Goal: Task Accomplishment & Management: Manage account settings

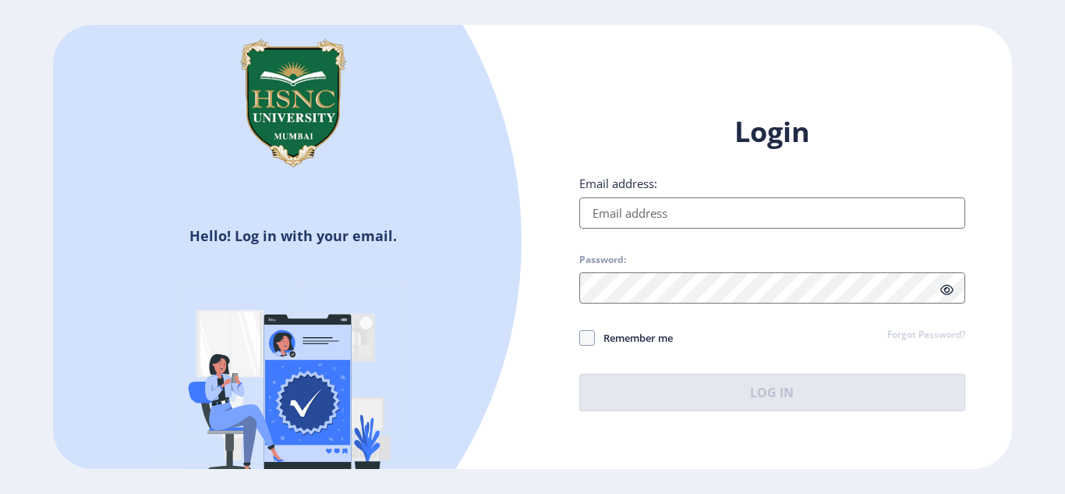
click at [618, 202] on input "Email address:" at bounding box center [772, 212] width 386 height 31
type input "[EMAIL_ADDRESS][DOMAIN_NAME]"
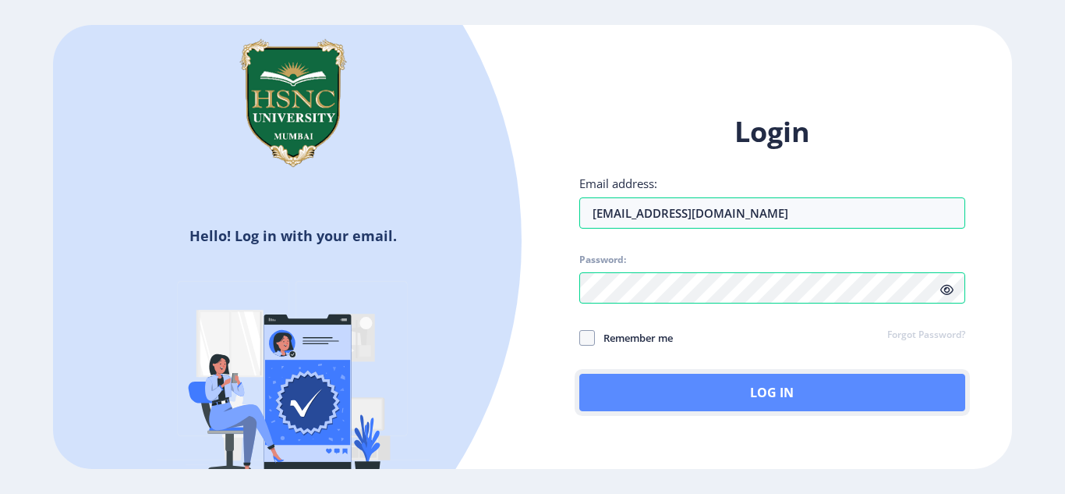
click at [699, 386] on button "Log In" at bounding box center [772, 392] width 386 height 37
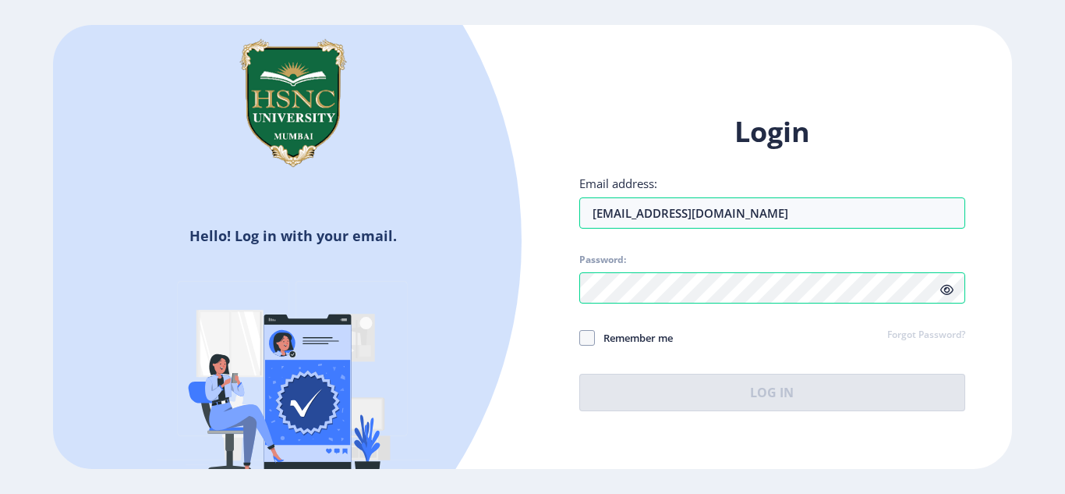
click at [945, 295] on icon at bounding box center [946, 290] width 13 height 12
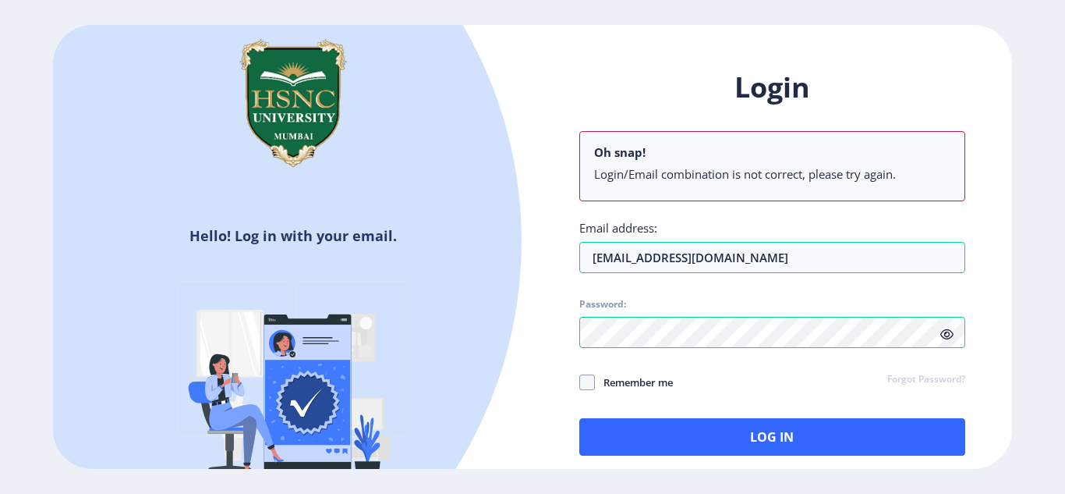
click at [945, 295] on div "Login Oh snap! Login/Email combination is not correct, please try again. Email …" at bounding box center [772, 262] width 386 height 387
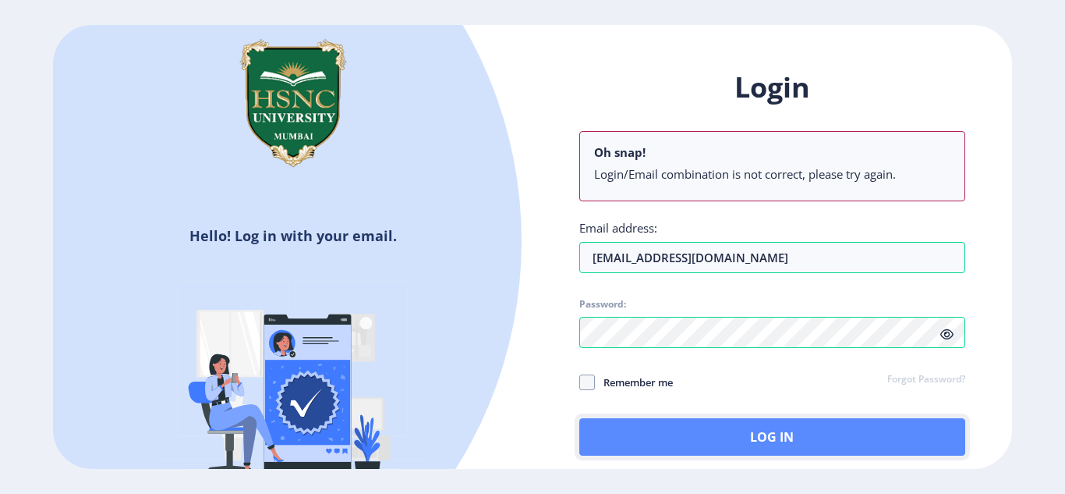
click at [695, 427] on button "Log In" at bounding box center [772, 436] width 386 height 37
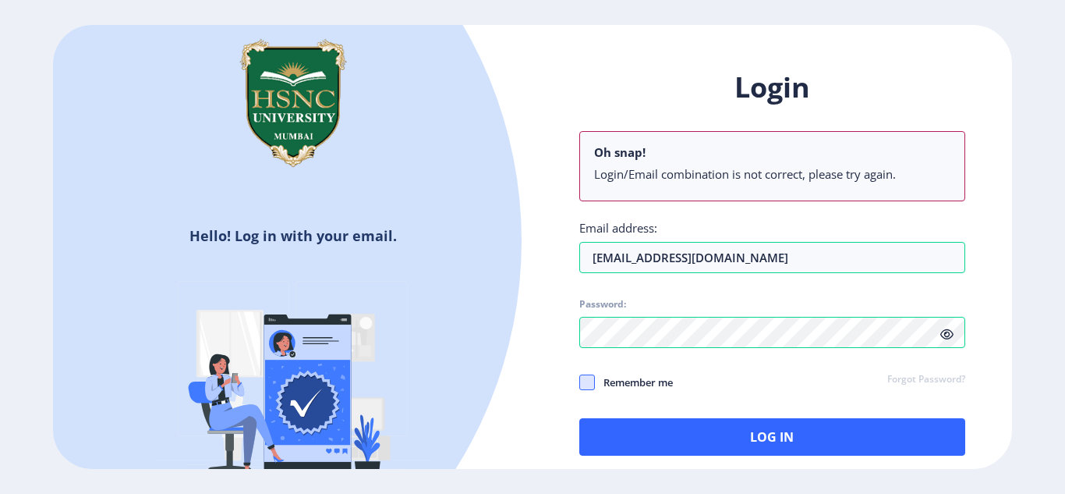
click at [593, 388] on span at bounding box center [587, 382] width 16 height 16
click at [580, 382] on input "Remember me" at bounding box center [579, 381] width 1 height 1
checkbox input "true"
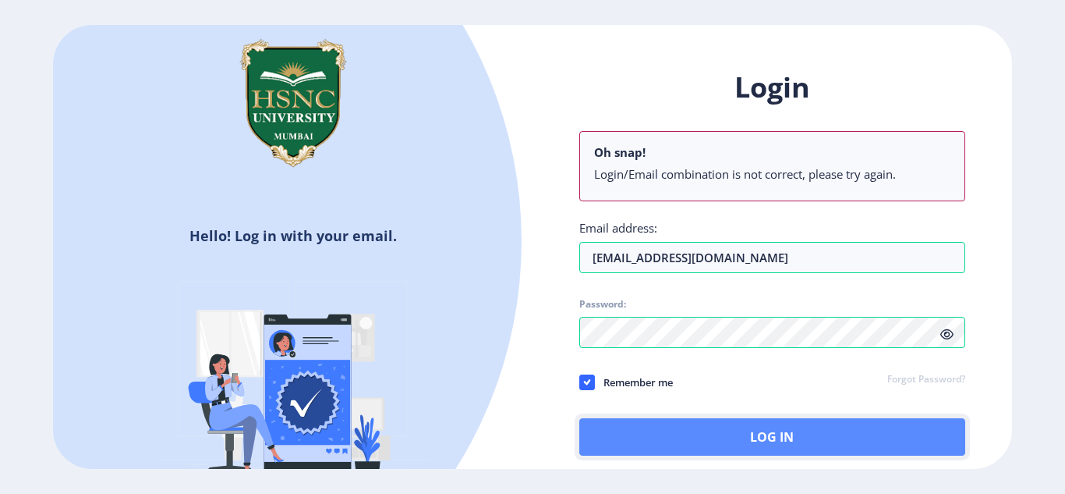
click at [718, 448] on button "Log In" at bounding box center [772, 436] width 386 height 37
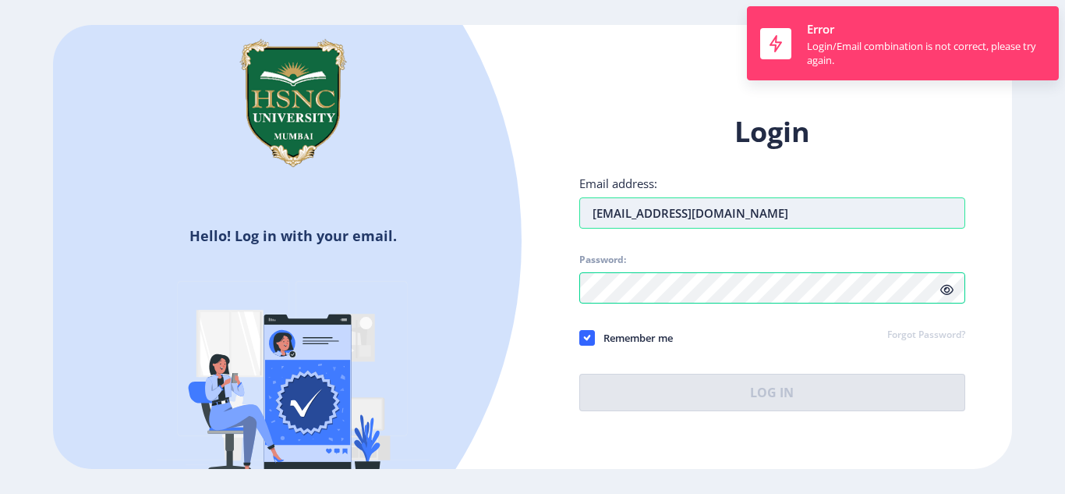
click at [834, 212] on input "[EMAIL_ADDRESS][DOMAIN_NAME]" at bounding box center [772, 212] width 386 height 31
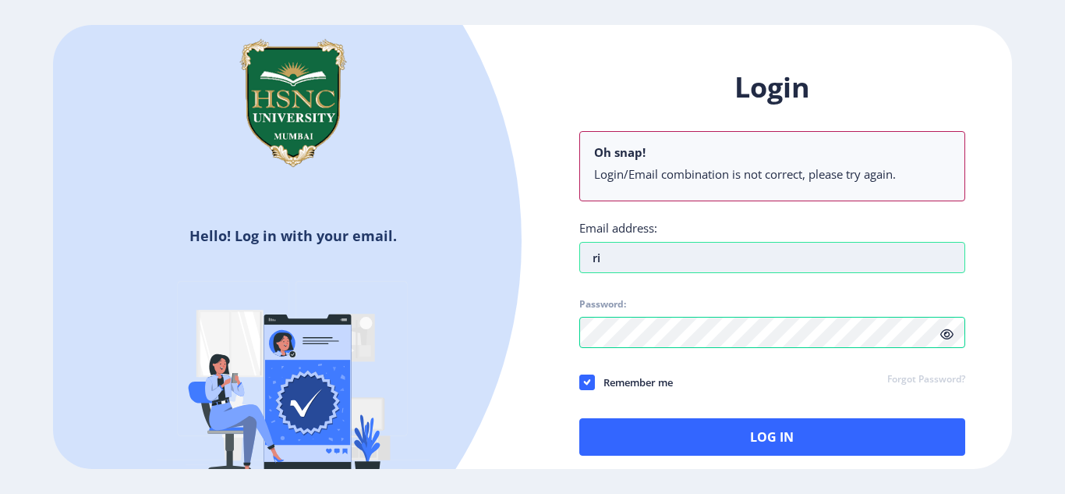
type input "r"
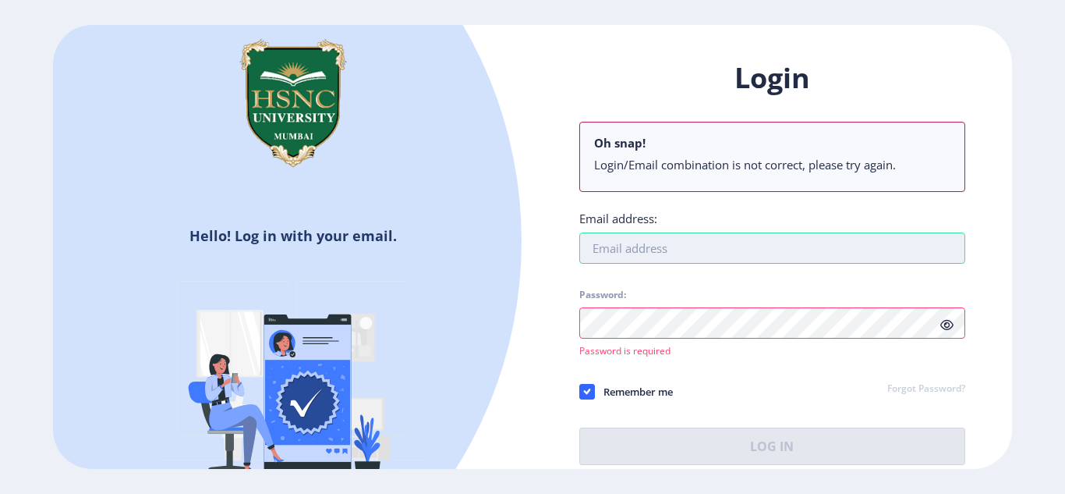
click at [677, 237] on input "Email address:" at bounding box center [772, 247] width 386 height 31
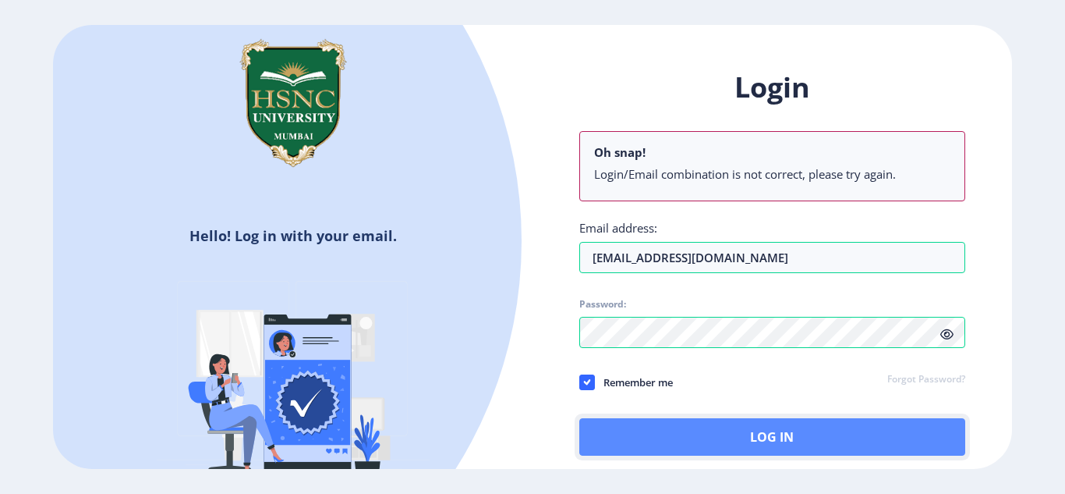
click at [675, 429] on button "Log In" at bounding box center [772, 436] width 386 height 37
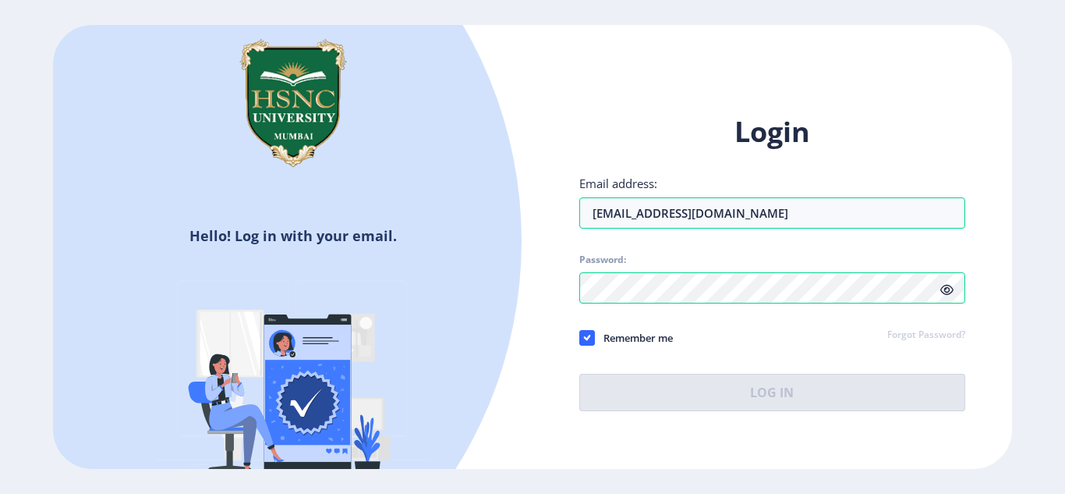
click at [947, 289] on icon at bounding box center [946, 290] width 13 height 12
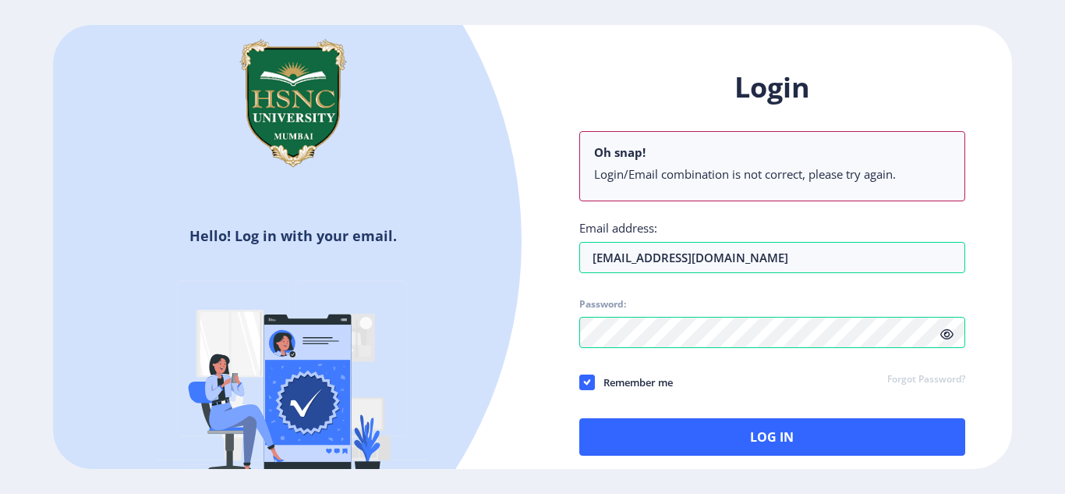
click at [946, 329] on icon at bounding box center [946, 334] width 13 height 12
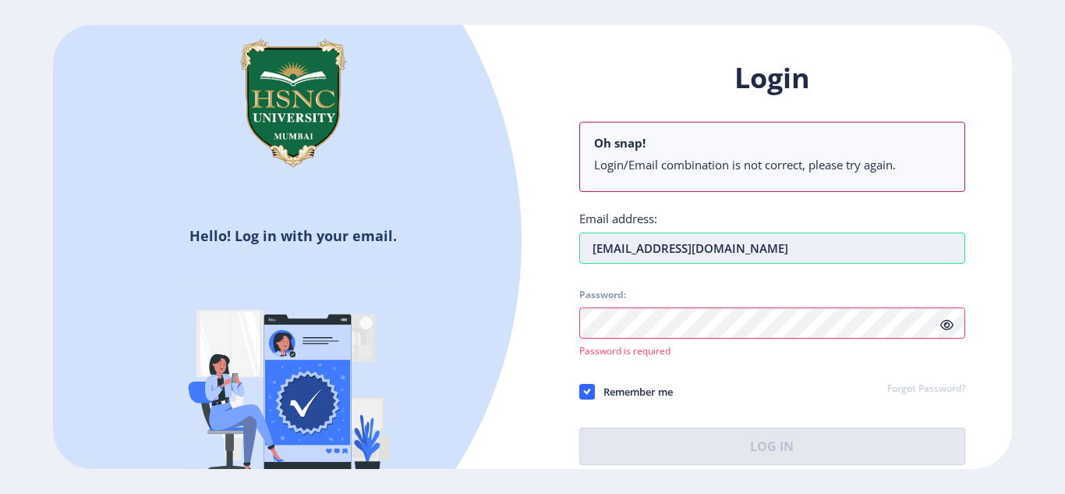
click at [759, 239] on input "[EMAIL_ADDRESS][DOMAIN_NAME]" at bounding box center [772, 247] width 386 height 31
type input "r"
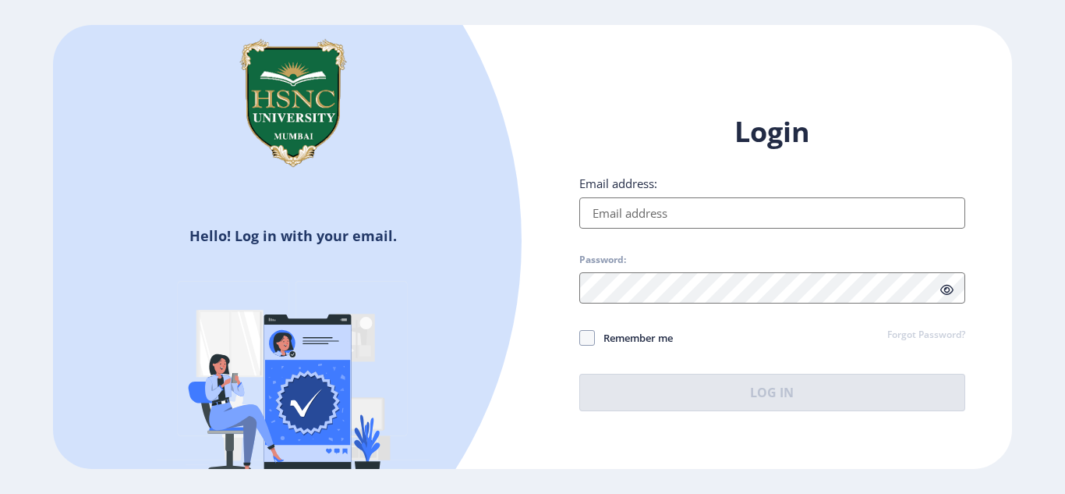
click at [634, 212] on input "Email address:" at bounding box center [772, 212] width 386 height 31
type input "[EMAIL_ADDRESS][DOMAIN_NAME]"
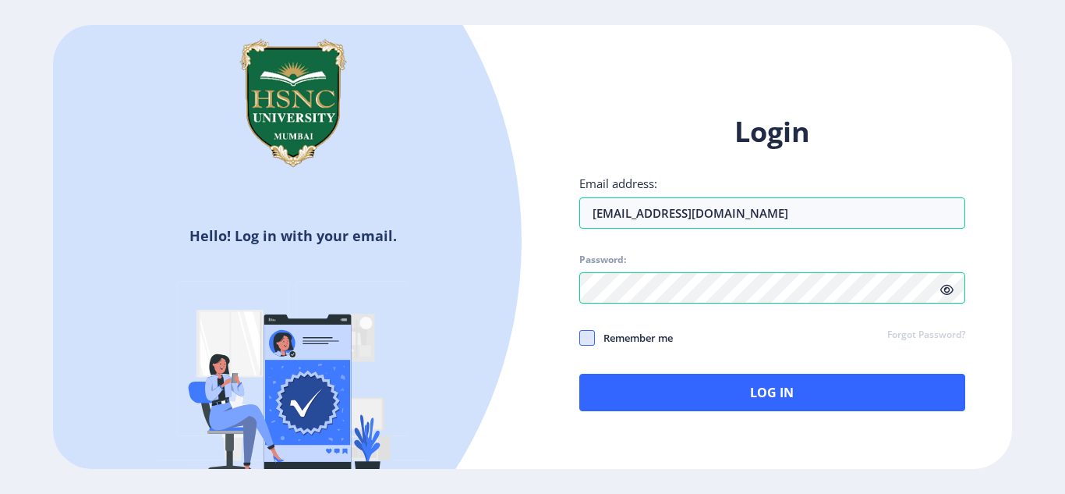
click at [593, 336] on span at bounding box center [587, 338] width 16 height 16
click at [580, 337] on input "Remember me" at bounding box center [579, 337] width 1 height 1
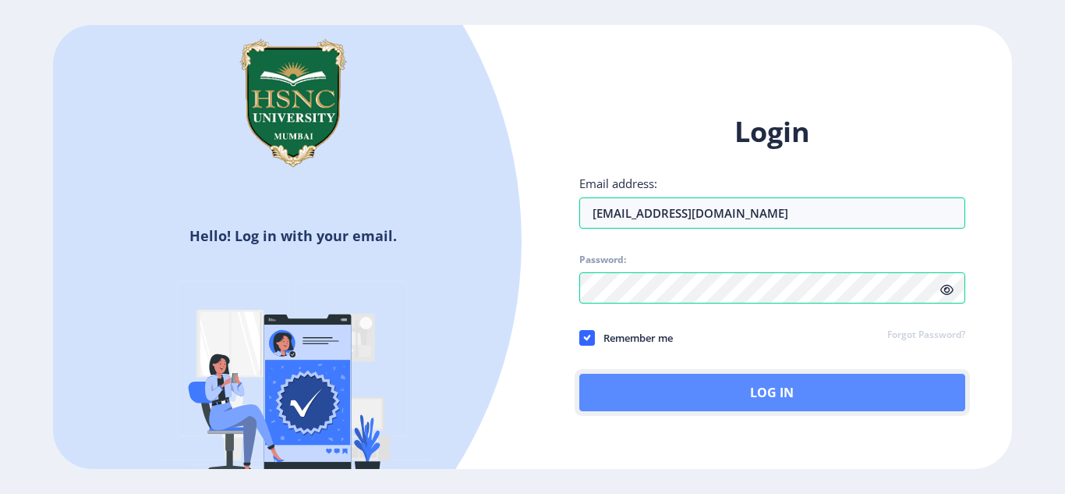
click at [701, 387] on button "Log In" at bounding box center [772, 392] width 386 height 37
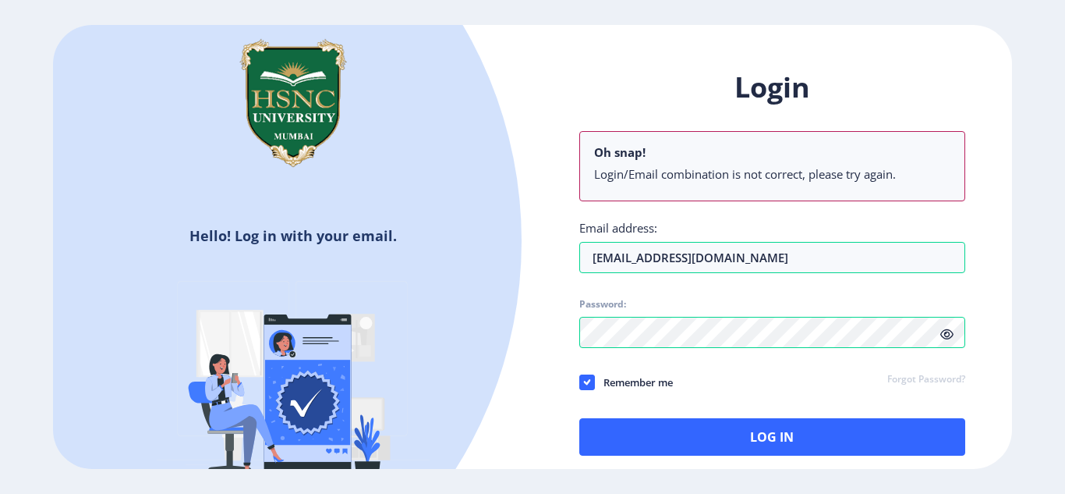
click at [946, 293] on div "Login Oh snap! Login/Email combination is not correct, please try again. Email …" at bounding box center [772, 262] width 386 height 387
click at [943, 339] on icon at bounding box center [946, 334] width 13 height 12
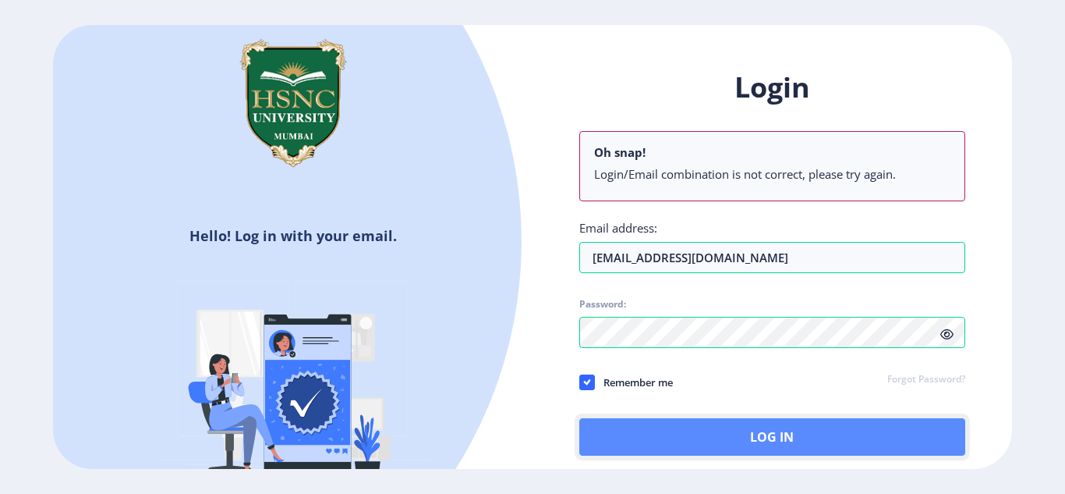
click at [689, 430] on button "Log In" at bounding box center [772, 436] width 386 height 37
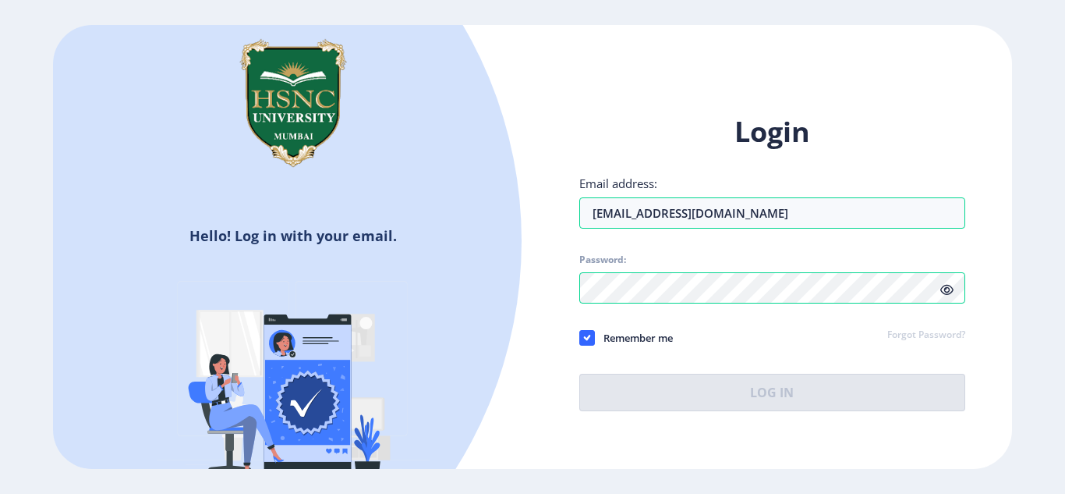
click at [585, 346] on label "Remember me" at bounding box center [626, 337] width 94 height 19
click at [580, 338] on input "Remember me" at bounding box center [579, 337] width 1 height 1
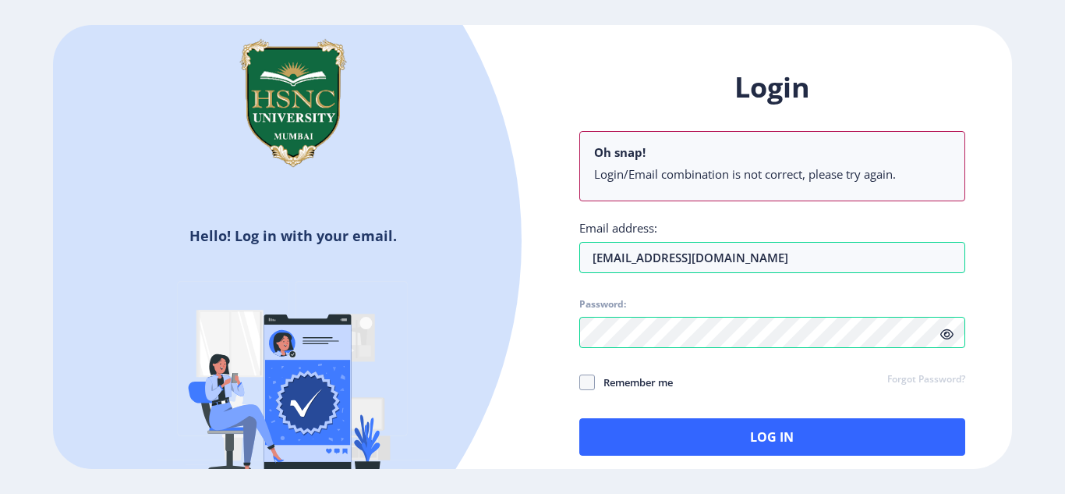
click at [663, 304] on span "Password:" at bounding box center [772, 307] width 386 height 19
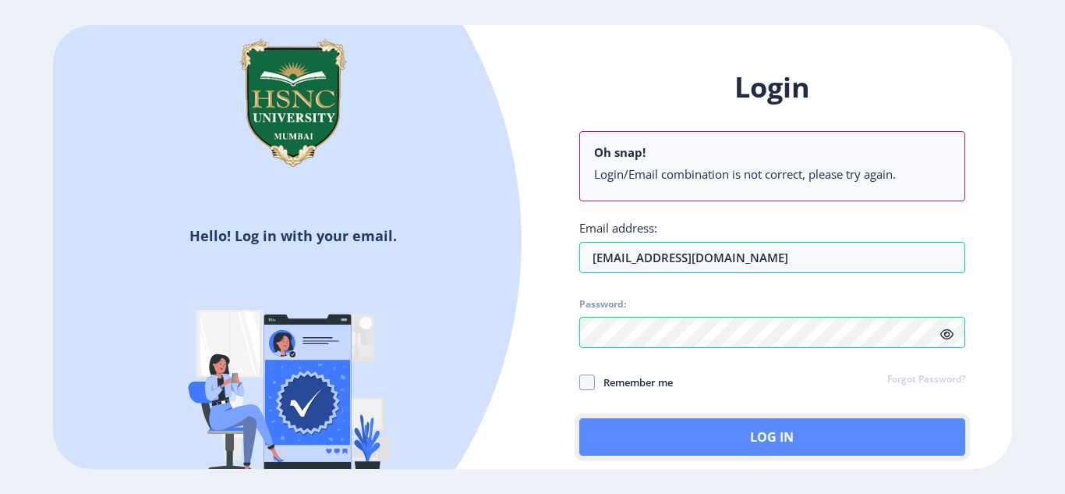
click at [676, 432] on button "Log In" at bounding box center [772, 436] width 386 height 37
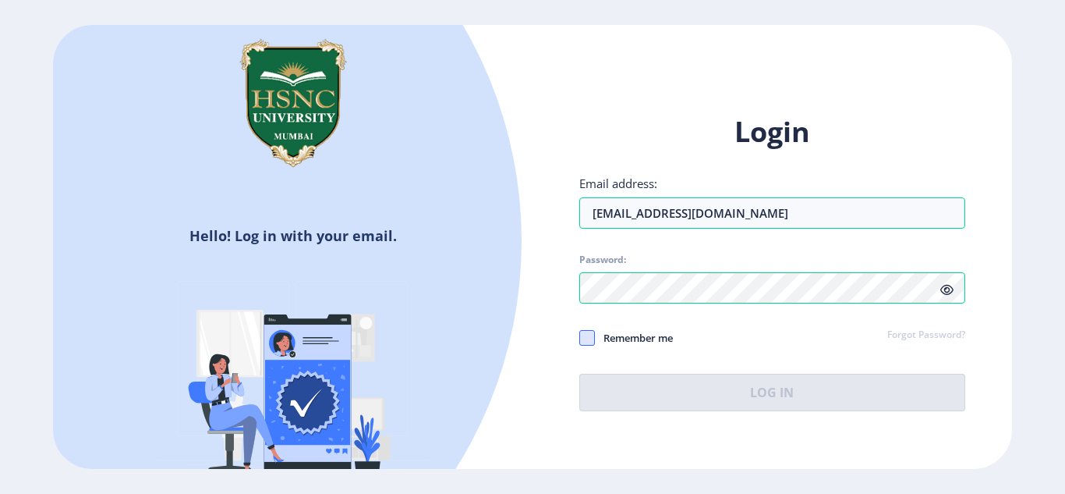
click at [585, 338] on span at bounding box center [587, 338] width 16 height 16
click at [580, 338] on input "Remember me" at bounding box center [579, 337] width 1 height 1
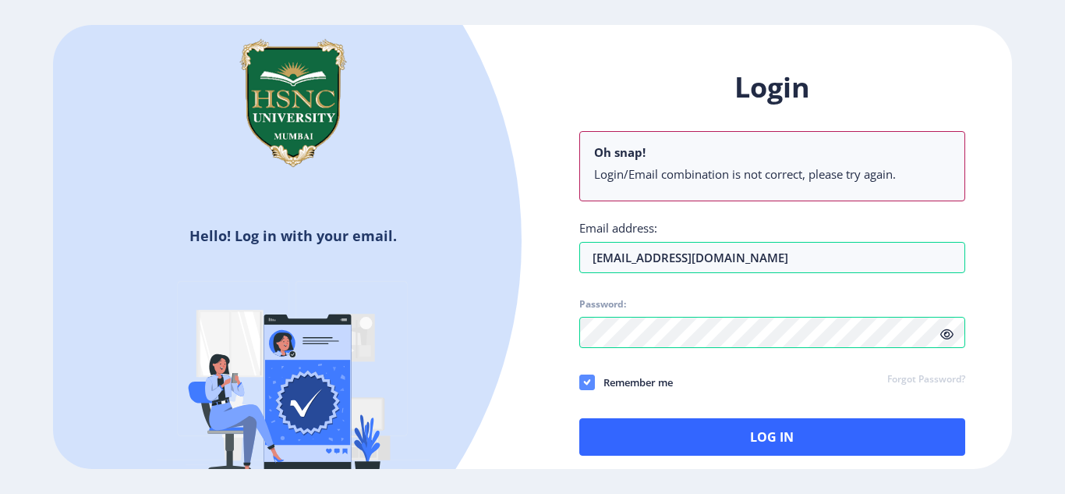
click at [584, 380] on icon at bounding box center [586, 382] width 7 height 16
click at [580, 381] on input "Remember me" at bounding box center [579, 381] width 1 height 1
checkbox input "false"
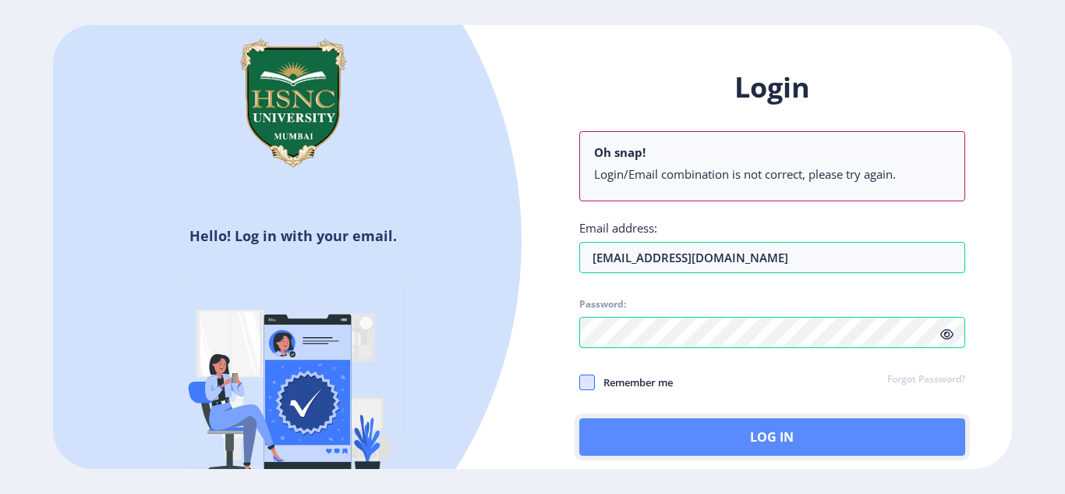
click at [689, 440] on button "Log In" at bounding box center [772, 436] width 386 height 37
